Goal: Information Seeking & Learning: Learn about a topic

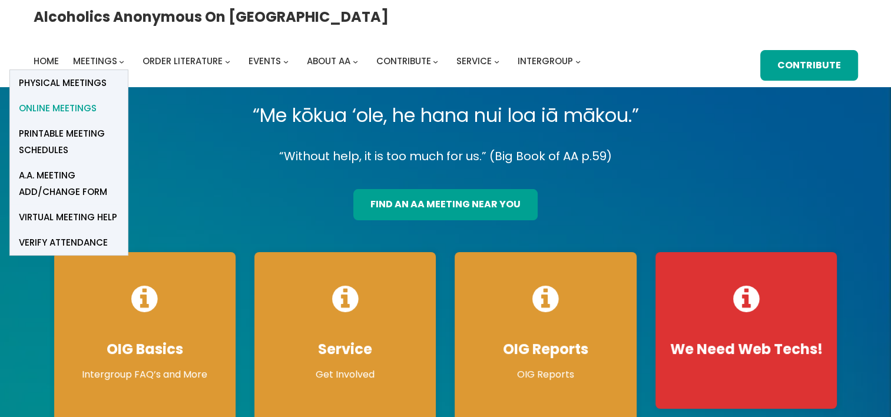
click at [97, 100] on span "Online Meetings" at bounding box center [58, 108] width 78 height 16
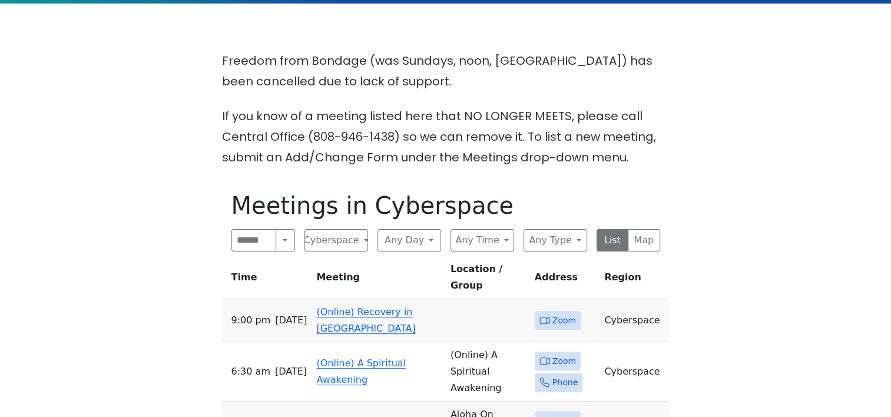
scroll to position [295, 0]
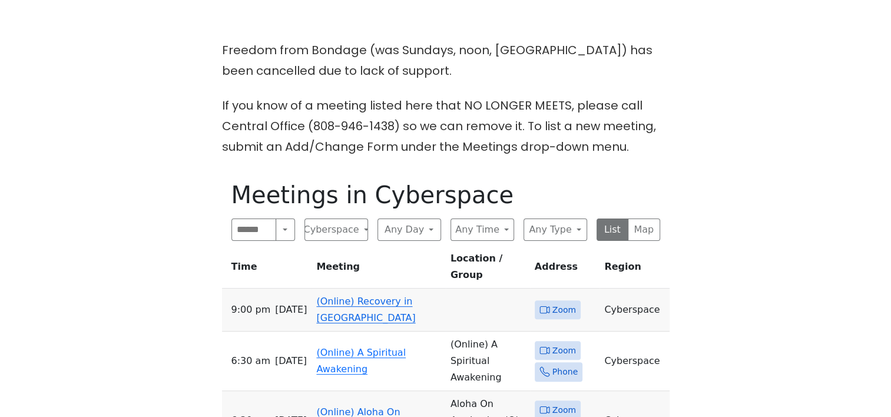
click at [383, 296] on link "(Online) Recovery in Da House" at bounding box center [365, 310] width 99 height 28
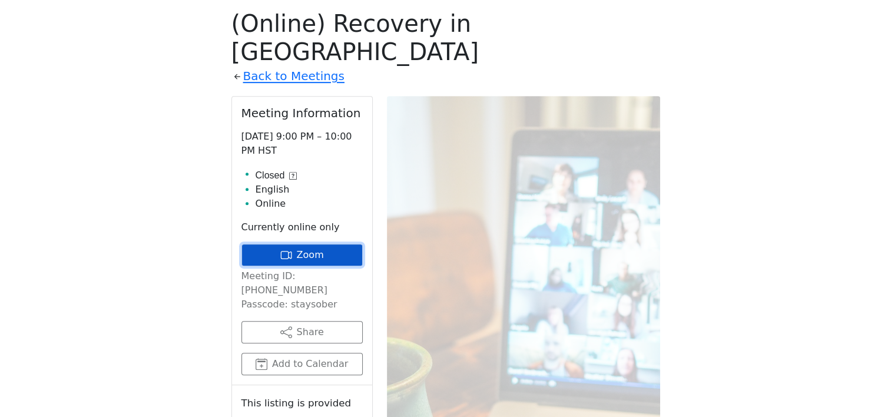
click at [294, 244] on link "Zoom" at bounding box center [301, 255] width 121 height 22
